Goal: Navigation & Orientation: Understand site structure

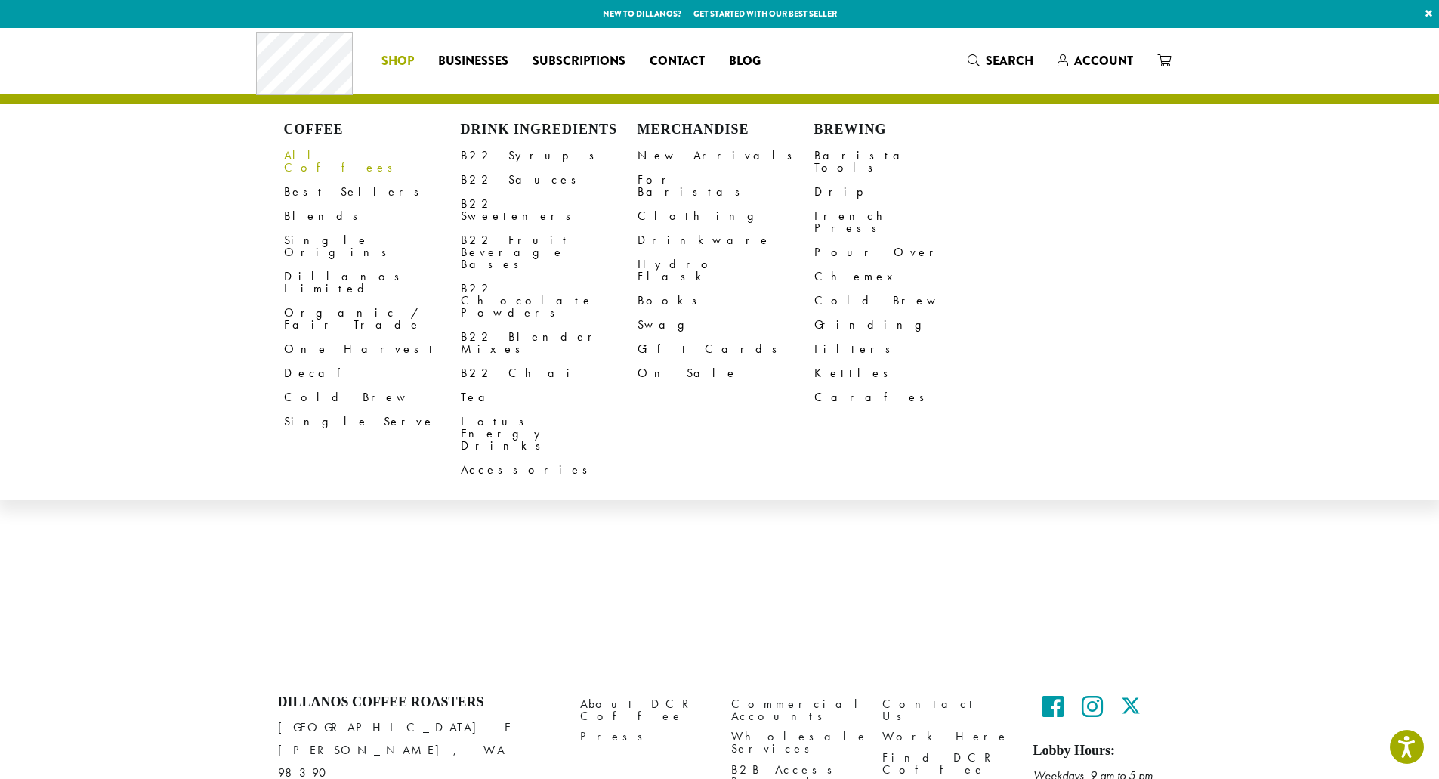
click at [323, 150] on link "All Coffees" at bounding box center [372, 162] width 177 height 36
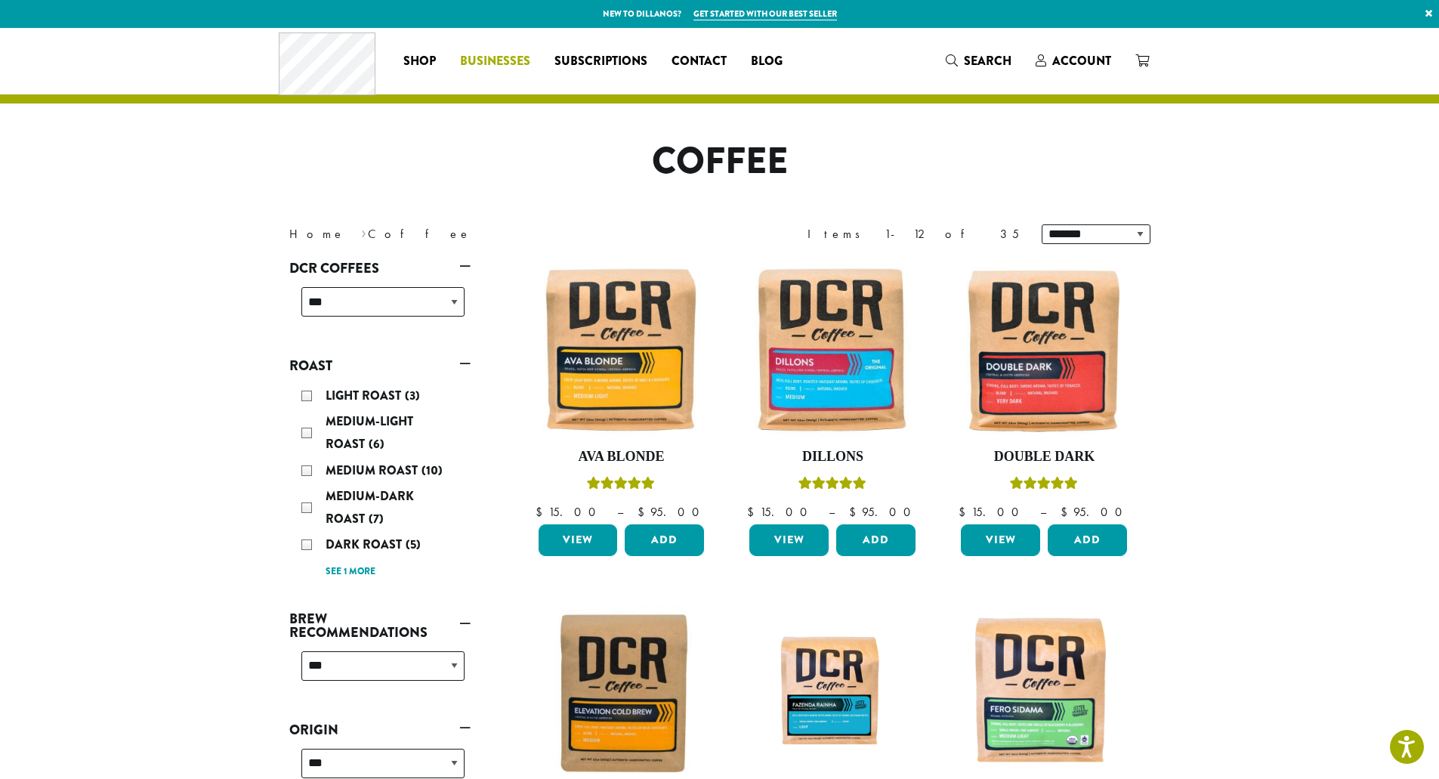
click at [502, 57] on span "Businesses" at bounding box center [495, 61] width 70 height 19
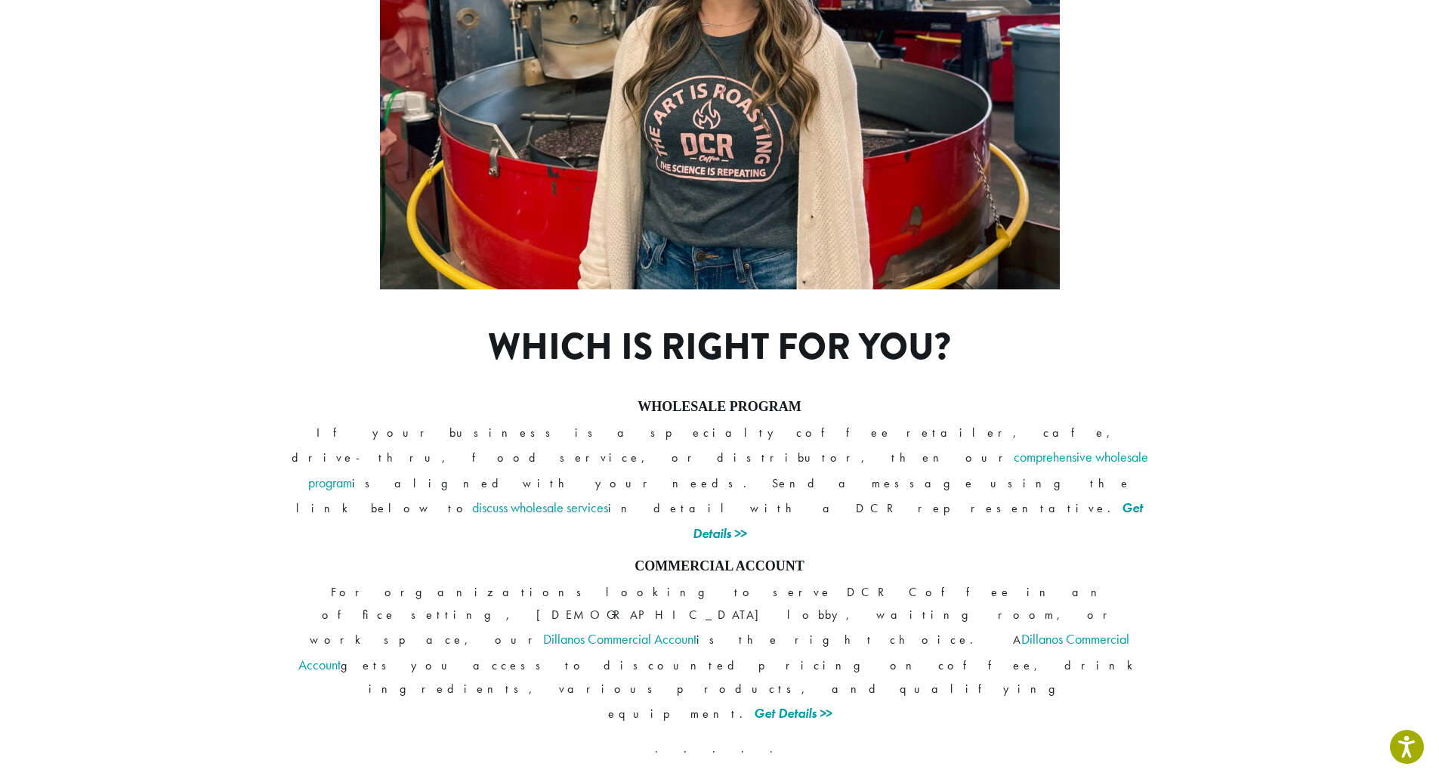
scroll to position [981, 0]
